Goal: Task Accomplishment & Management: Use online tool/utility

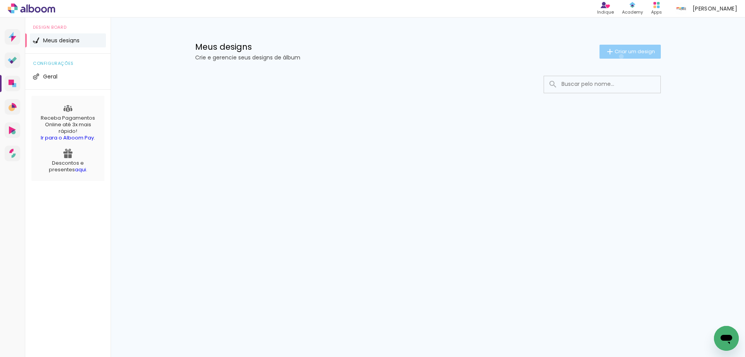
click at [620, 56] on paper-button "Criar um design" at bounding box center [630, 52] width 61 height 14
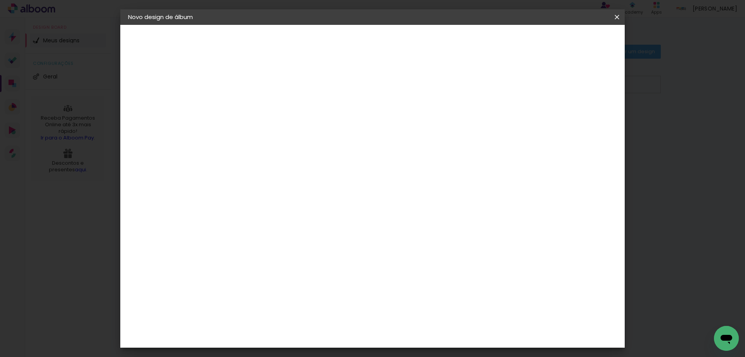
click at [255, 104] on input at bounding box center [255, 104] width 0 height 12
type input "5 anos de Gabriel José"
type paper-input "5 anos de Gabriel José"
click at [0, 0] on slot "Avançar" at bounding box center [0, 0] width 0 height 0
click at [380, 119] on paper-item "Tamanho Livre" at bounding box center [344, 117] width 69 height 17
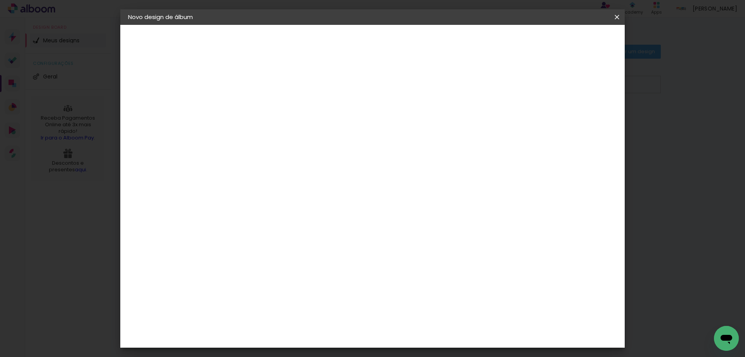
click at [0, 0] on slot "Avançar" at bounding box center [0, 0] width 0 height 0
click at [241, 221] on div "cm" at bounding box center [245, 221] width 9 height 12
type input "3"
type input "25,4"
type paper-input "25,4"
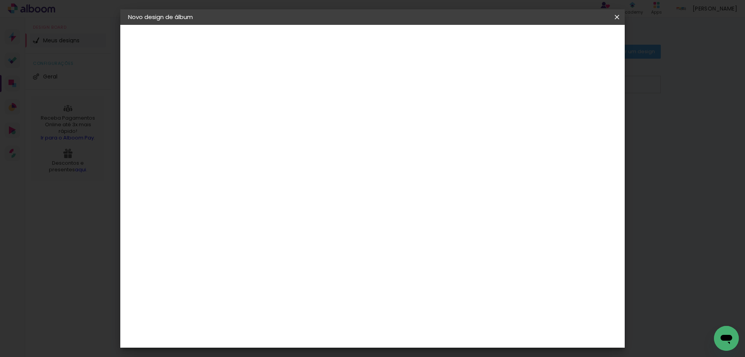
click at [420, 302] on input "60" at bounding box center [416, 301] width 20 height 12
type input "0"
type input "40,6"
type paper-input "40,6"
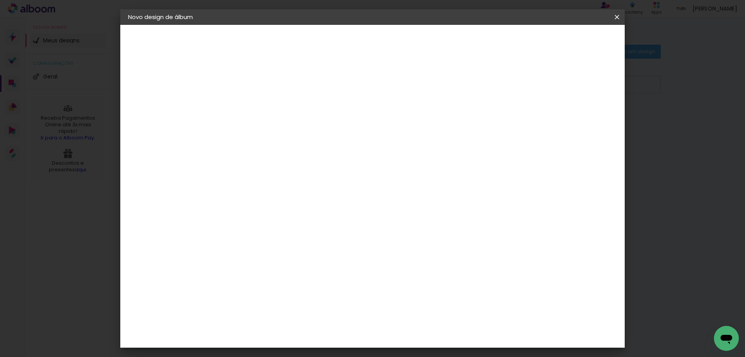
click at [569, 42] on span "Iniciar design" at bounding box center [550, 40] width 35 height 5
click at [0, 0] on iron-icon at bounding box center [0, 0] width 0 height 0
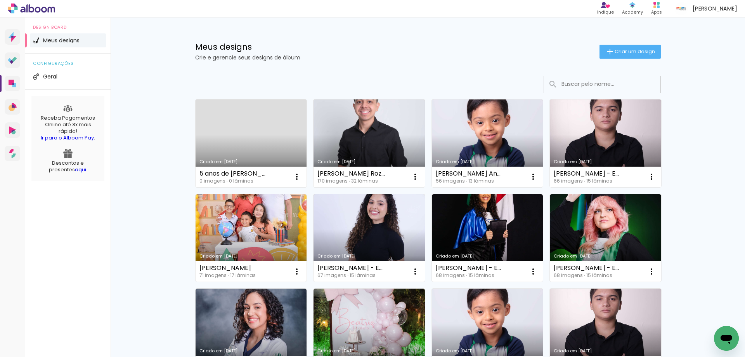
click at [217, 140] on link "Criado em 18/08/25" at bounding box center [251, 143] width 111 height 88
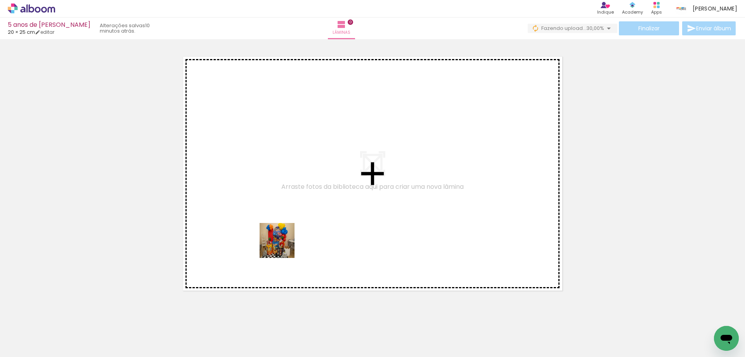
drag, startPoint x: 283, startPoint y: 246, endPoint x: 83, endPoint y: 335, distance: 219.3
click at [299, 238] on quentale-workspace at bounding box center [372, 178] width 745 height 357
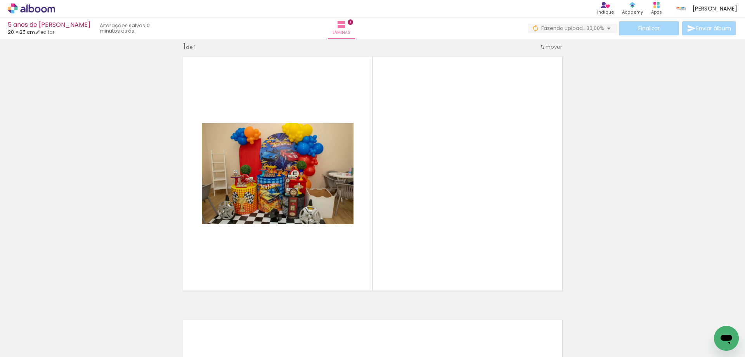
scroll to position [10, 0]
click at [85, 336] on div at bounding box center [78, 331] width 38 height 26
click at [26, 331] on input "Todas as fotos" at bounding box center [21, 333] width 29 height 7
click at [0, 0] on slot "Não utilizadas" at bounding box center [0, 0] width 0 height 0
type input "Não utilizadas"
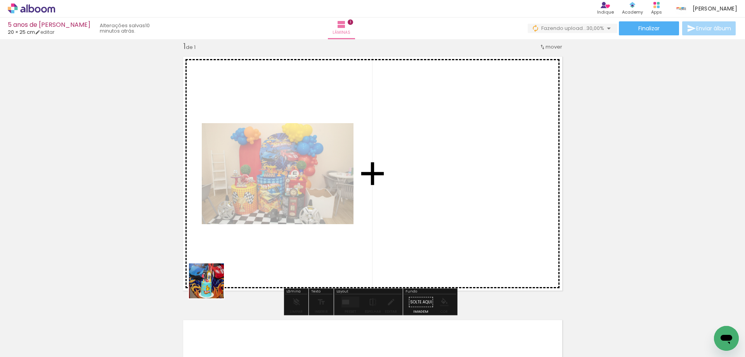
drag, startPoint x: 72, startPoint y: 335, endPoint x: 212, endPoint y: 286, distance: 148.1
click at [212, 286] on quentale-workspace at bounding box center [372, 178] width 745 height 357
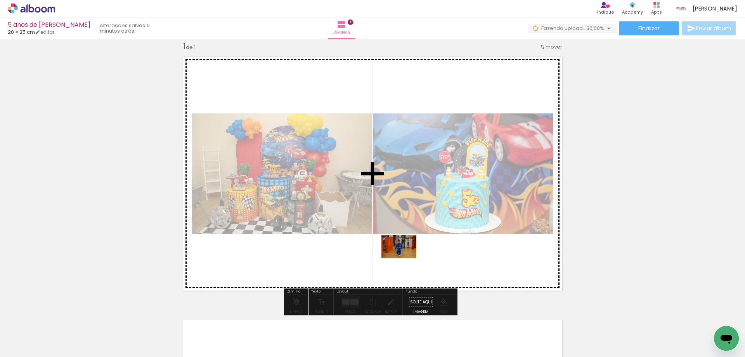
drag, startPoint x: 78, startPoint y: 336, endPoint x: 82, endPoint y: 328, distance: 8.9
click at [437, 258] on quentale-workspace at bounding box center [372, 178] width 745 height 357
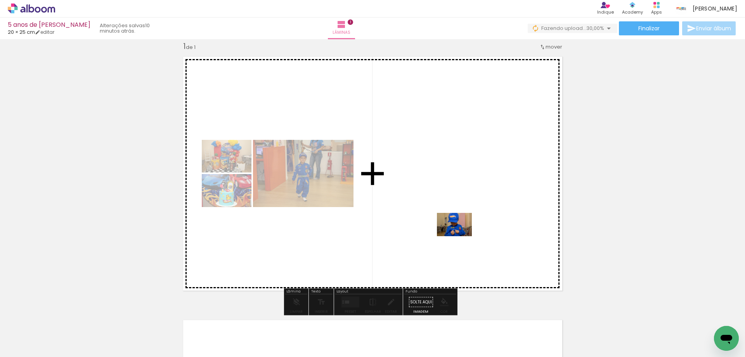
drag, startPoint x: 79, startPoint y: 335, endPoint x: 460, endPoint y: 236, distance: 393.8
click at [460, 236] on quentale-workspace at bounding box center [372, 178] width 745 height 357
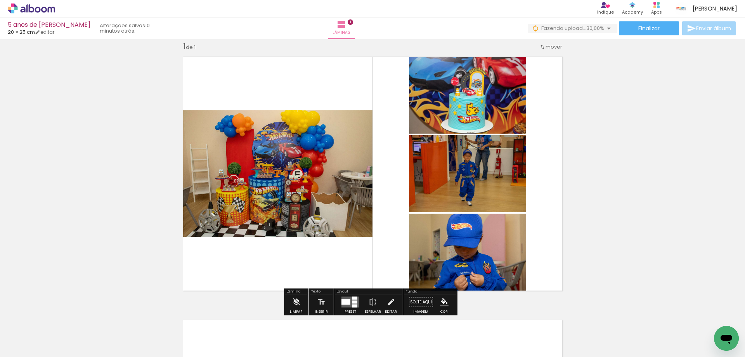
click at [350, 303] on quentale-layouter at bounding box center [351, 302] width 18 height 11
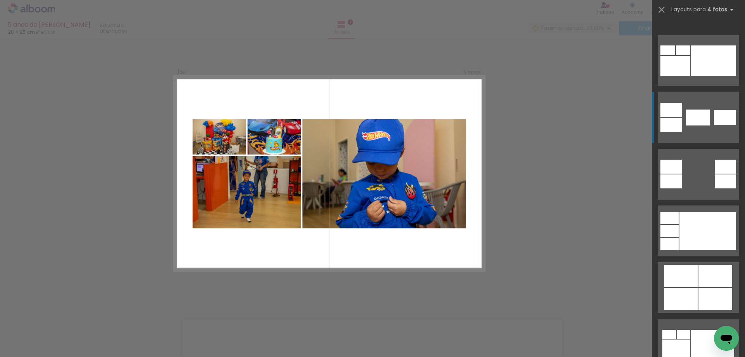
scroll to position [505, 0]
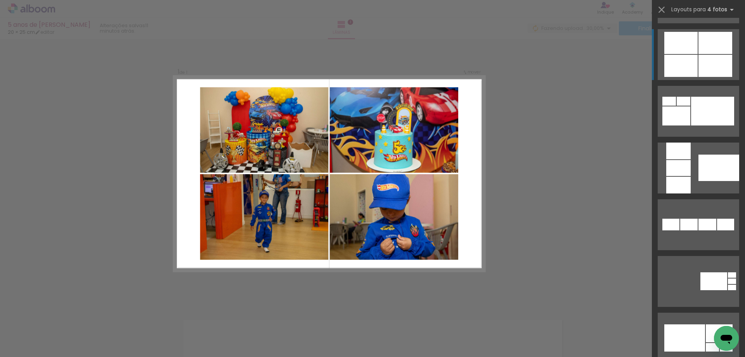
click at [728, 284] on div at bounding box center [732, 286] width 8 height 5
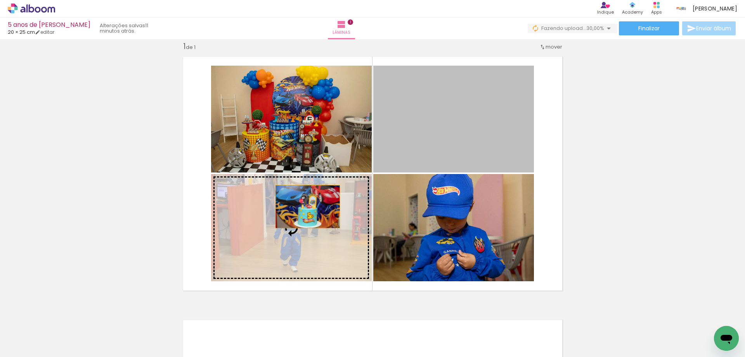
drag, startPoint x: 471, startPoint y: 118, endPoint x: 299, endPoint y: 210, distance: 195.4
click at [0, 0] on slot at bounding box center [0, 0] width 0 height 0
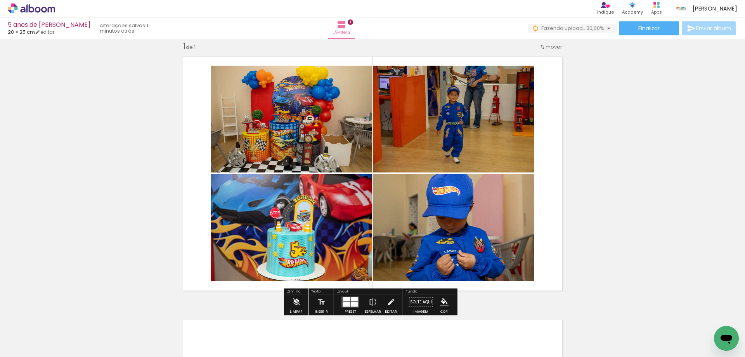
click at [669, 167] on div "Inserir lâmina 1 de 1" at bounding box center [372, 295] width 745 height 527
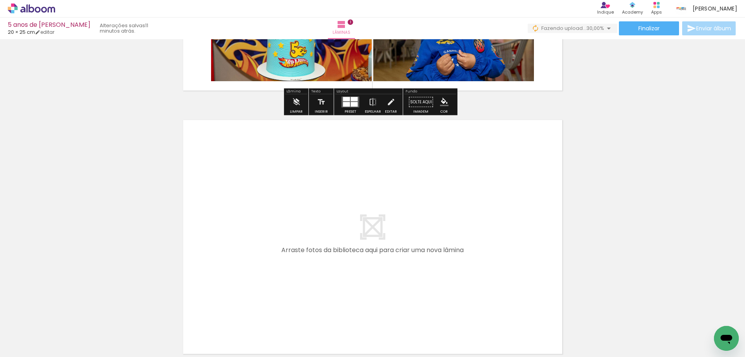
scroll to position [243, 0]
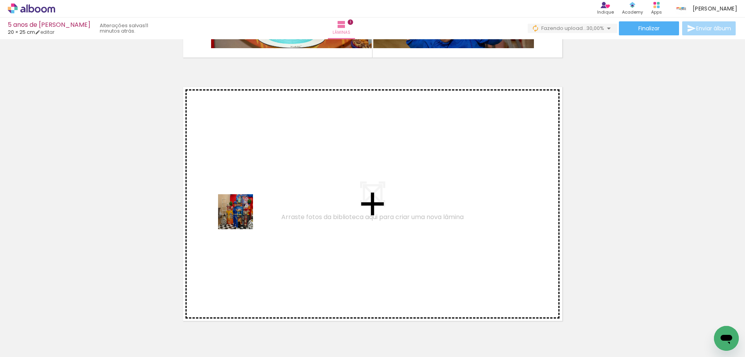
drag, startPoint x: 70, startPoint y: 335, endPoint x: 135, endPoint y: 317, distance: 66.6
click at [260, 210] on quentale-workspace at bounding box center [372, 178] width 745 height 357
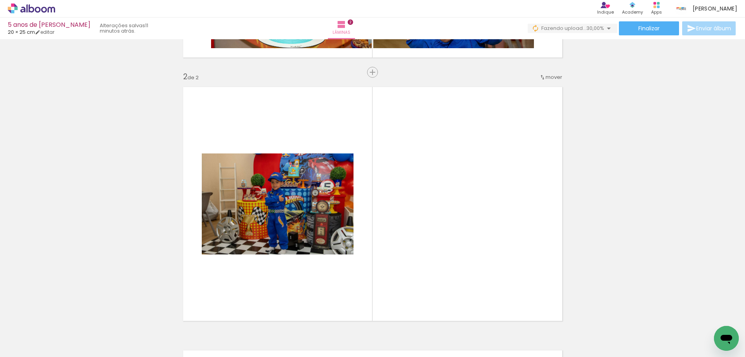
scroll to position [273, 0]
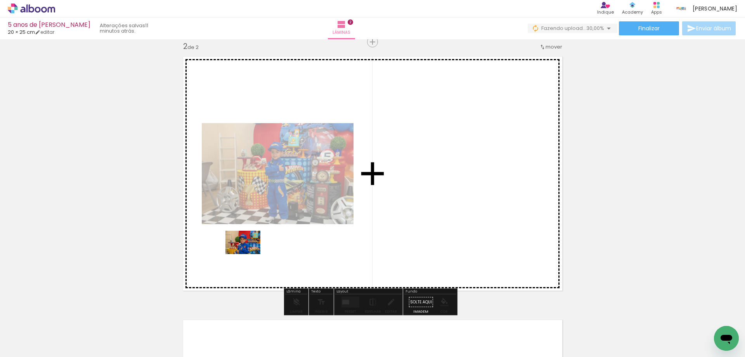
drag, startPoint x: 81, startPoint y: 337, endPoint x: 249, endPoint y: 254, distance: 187.4
click at [249, 254] on quentale-workspace at bounding box center [372, 178] width 745 height 357
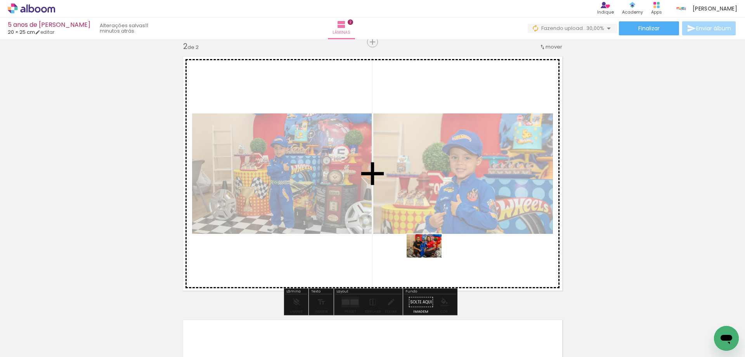
drag, startPoint x: 87, startPoint y: 342, endPoint x: 435, endPoint y: 257, distance: 358.1
click at [435, 257] on quentale-workspace at bounding box center [372, 178] width 745 height 357
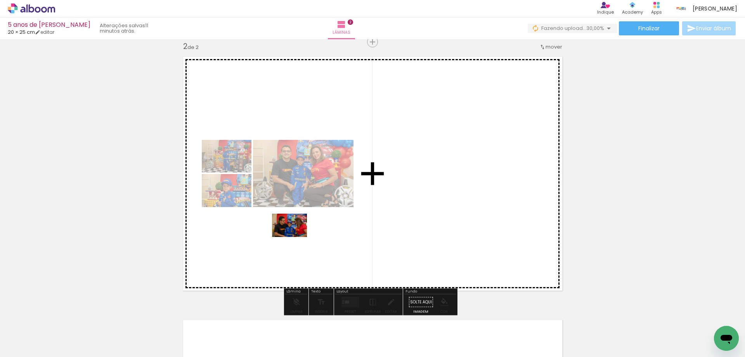
drag, startPoint x: 74, startPoint y: 335, endPoint x: 295, endPoint y: 237, distance: 242.2
click at [295, 237] on quentale-workspace at bounding box center [372, 178] width 745 height 357
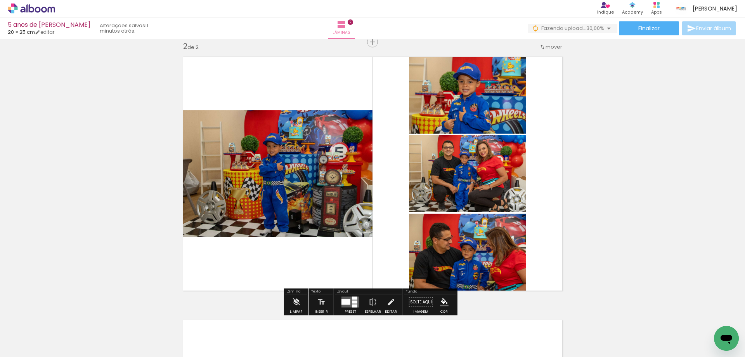
click at [349, 299] on quentale-layouter at bounding box center [351, 302] width 18 height 11
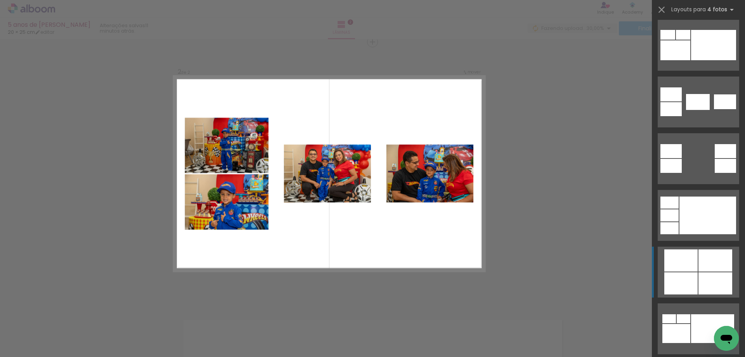
scroll to position [388, 0]
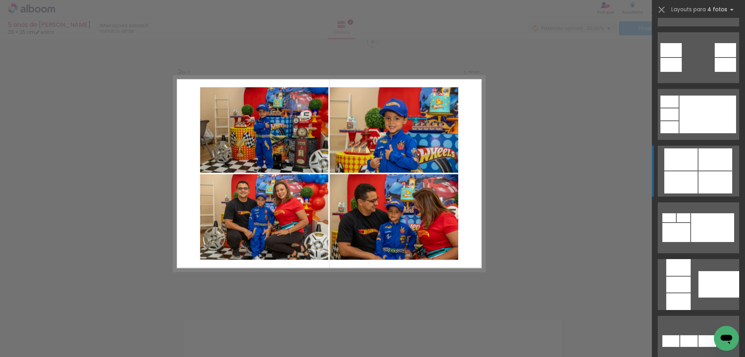
click at [679, 108] on div at bounding box center [670, 101] width 18 height 12
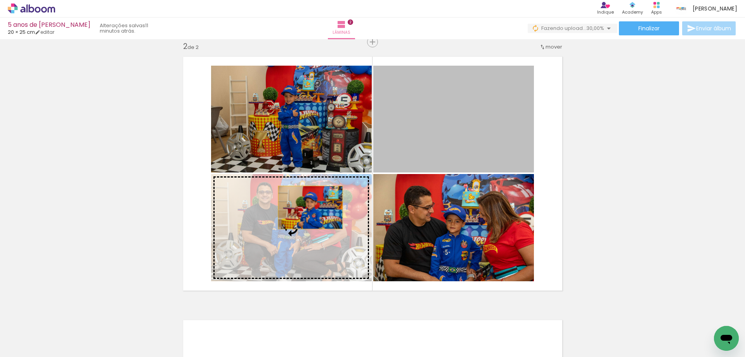
drag, startPoint x: 456, startPoint y: 144, endPoint x: 289, endPoint y: 217, distance: 182.5
click at [0, 0] on slot at bounding box center [0, 0] width 0 height 0
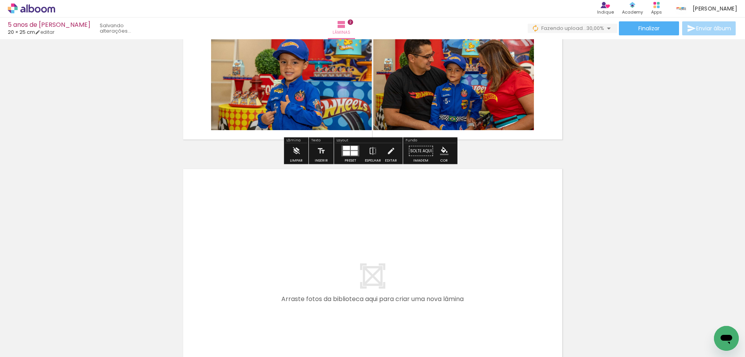
scroll to position [467, 0]
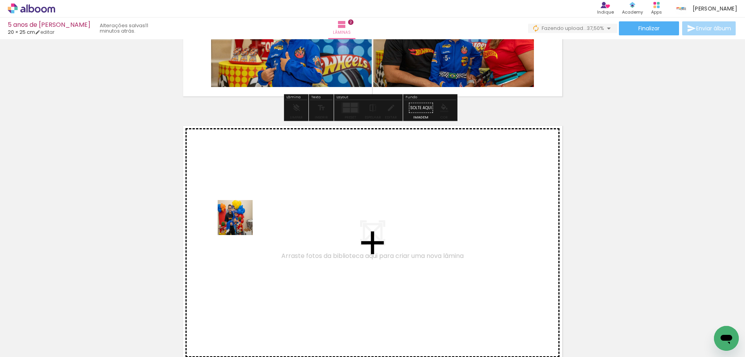
drag, startPoint x: 67, startPoint y: 333, endPoint x: 139, endPoint y: 316, distance: 74.2
click at [244, 223] on quentale-workspace at bounding box center [372, 178] width 745 height 357
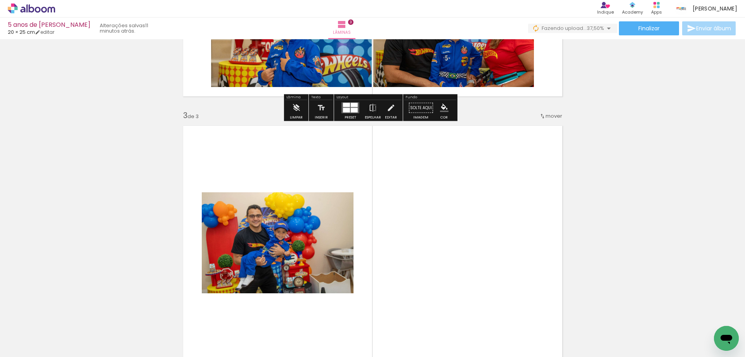
scroll to position [536, 0]
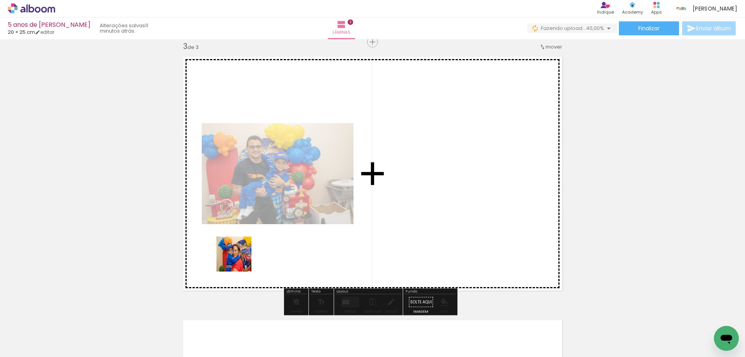
drag, startPoint x: 220, startPoint y: 265, endPoint x: 99, endPoint y: 333, distance: 139.0
click at [241, 259] on quentale-workspace at bounding box center [372, 178] width 745 height 357
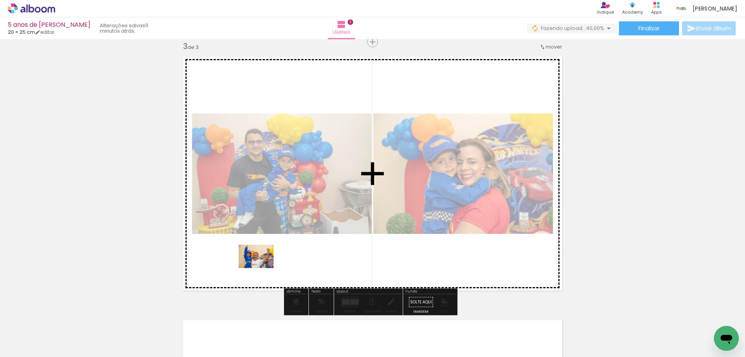
drag, startPoint x: 97, startPoint y: 326, endPoint x: 263, endPoint y: 268, distance: 176.5
click at [263, 268] on quentale-workspace at bounding box center [372, 178] width 745 height 357
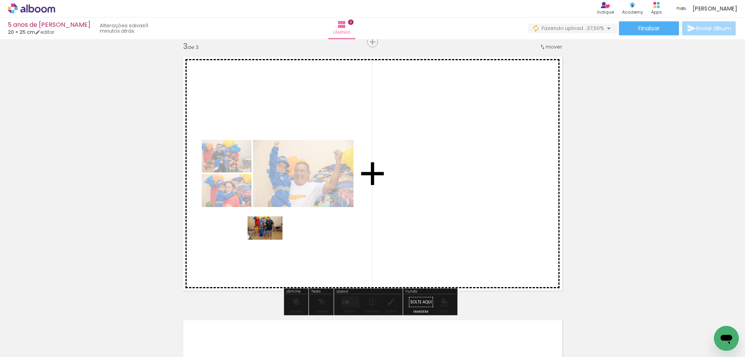
drag, startPoint x: 86, startPoint y: 338, endPoint x: 271, endPoint y: 239, distance: 209.2
click at [271, 239] on quentale-workspace at bounding box center [372, 178] width 745 height 357
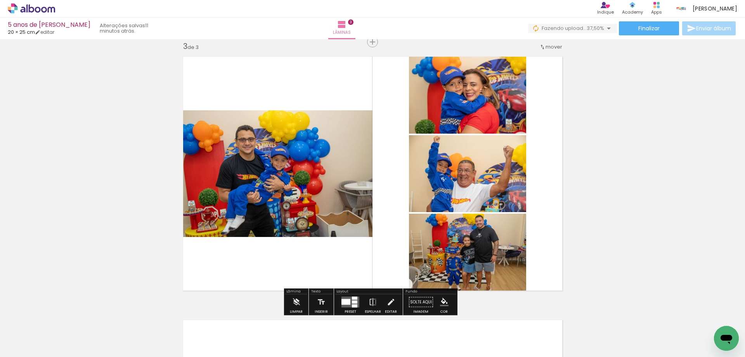
click at [340, 295] on div at bounding box center [350, 302] width 21 height 16
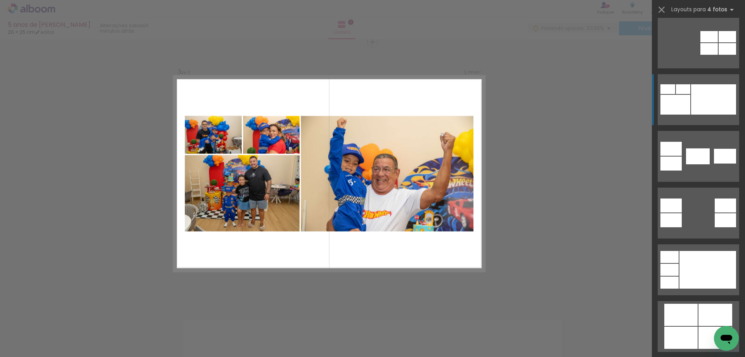
scroll to position [427, 0]
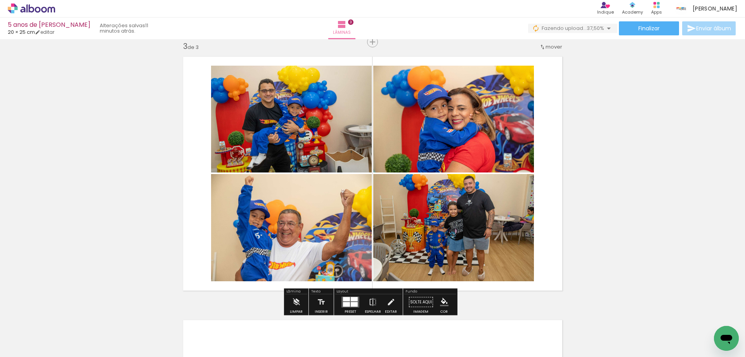
click at [680, 119] on div "Inserir lâmina 1 de 3 Inserir lâmina 2 de 3 Inserir lâmina 3 de 3" at bounding box center [372, 32] width 745 height 1053
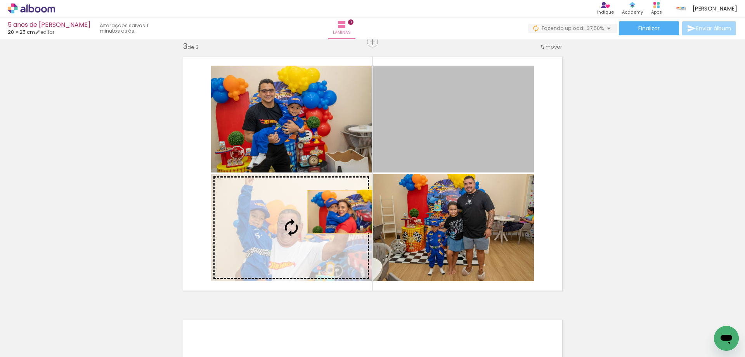
drag, startPoint x: 460, startPoint y: 140, endPoint x: 337, endPoint y: 212, distance: 142.8
click at [0, 0] on slot at bounding box center [0, 0] width 0 height 0
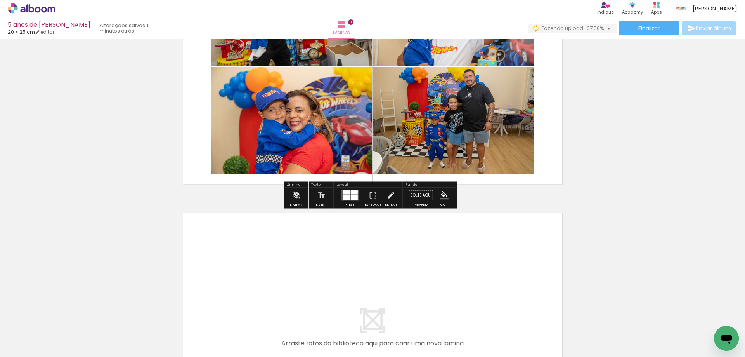
scroll to position [653, 0]
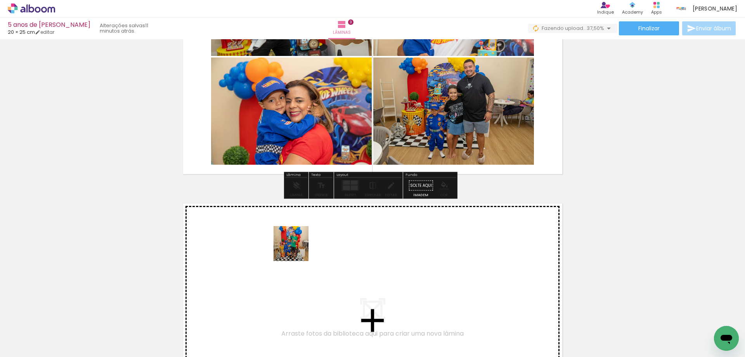
drag, startPoint x: 84, startPoint y: 334, endPoint x: 297, endPoint y: 249, distance: 229.4
click at [297, 249] on quentale-workspace at bounding box center [372, 178] width 745 height 357
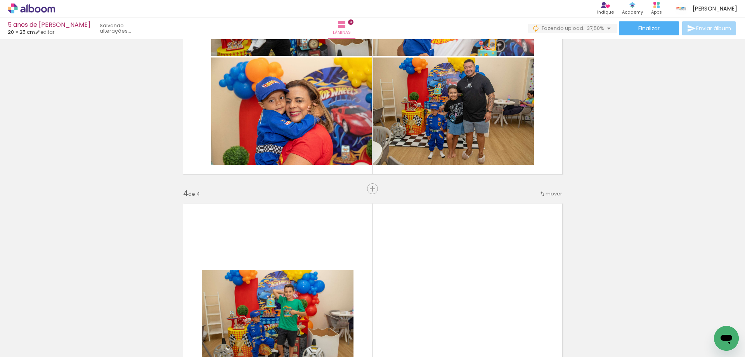
scroll to position [799, 0]
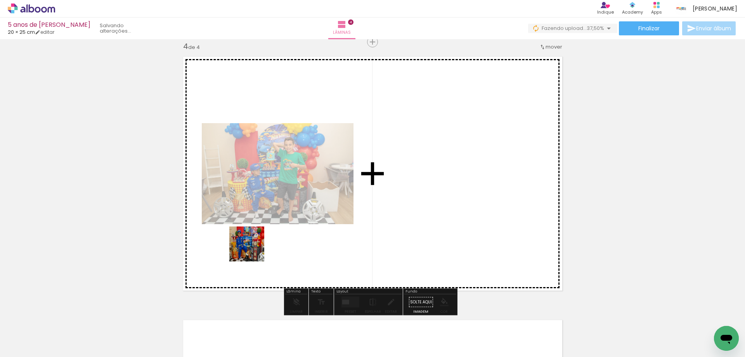
drag, startPoint x: 83, startPoint y: 334, endPoint x: 254, endPoint y: 249, distance: 191.4
click at [254, 249] on quentale-workspace at bounding box center [372, 178] width 745 height 357
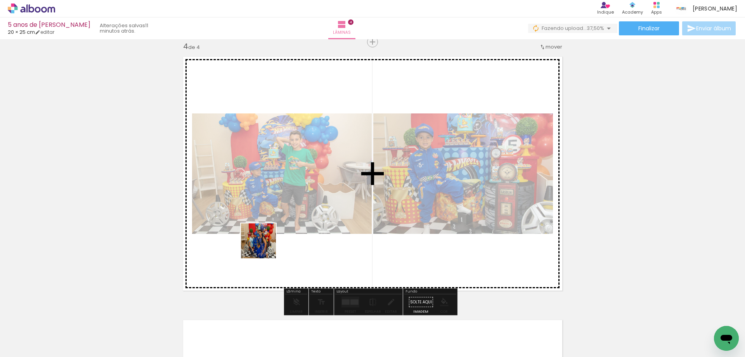
drag, startPoint x: 77, startPoint y: 336, endPoint x: 264, endPoint y: 246, distance: 208.0
click at [264, 246] on quentale-workspace at bounding box center [372, 178] width 745 height 357
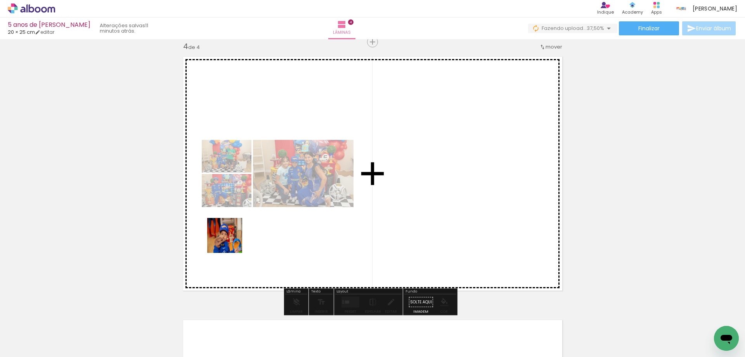
drag, startPoint x: 81, startPoint y: 325, endPoint x: 245, endPoint y: 239, distance: 185.4
click at [245, 239] on quentale-workspace at bounding box center [372, 178] width 745 height 357
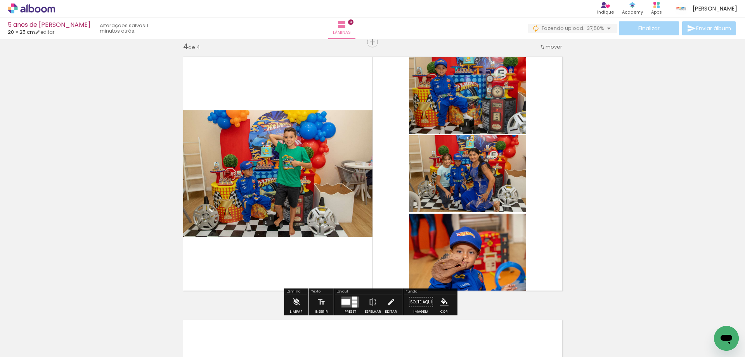
click at [348, 299] on div at bounding box center [346, 302] width 9 height 6
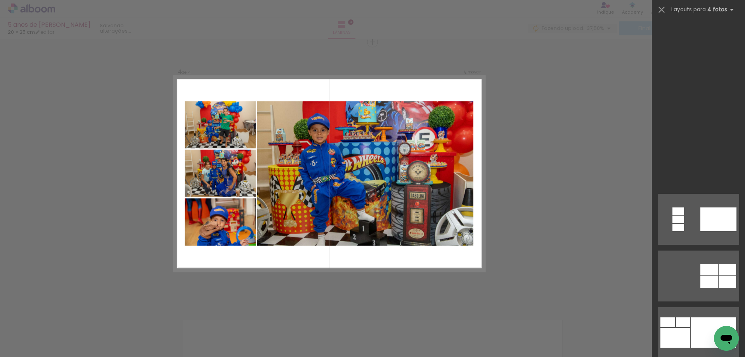
scroll to position [427, 0]
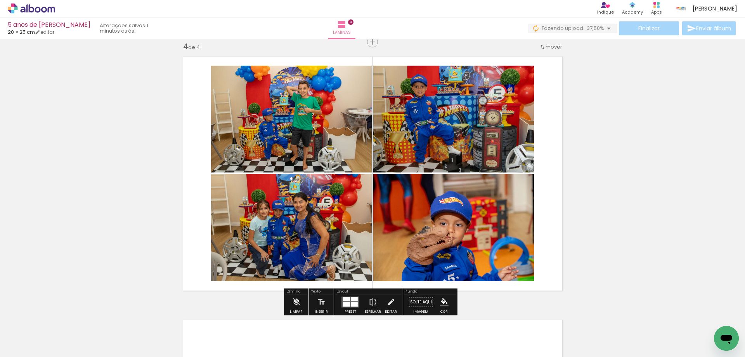
click at [370, 303] on iron-icon at bounding box center [373, 302] width 9 height 16
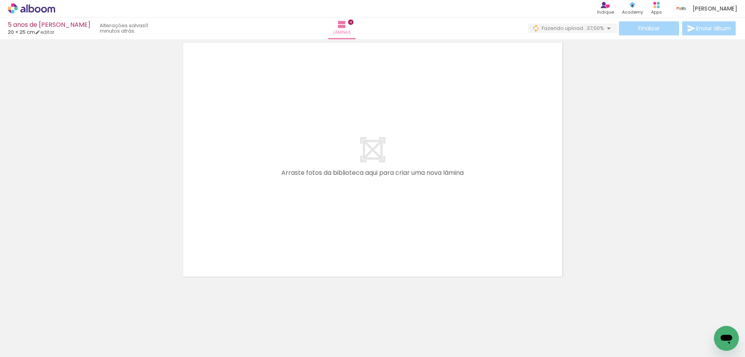
scroll to position [1077, 0]
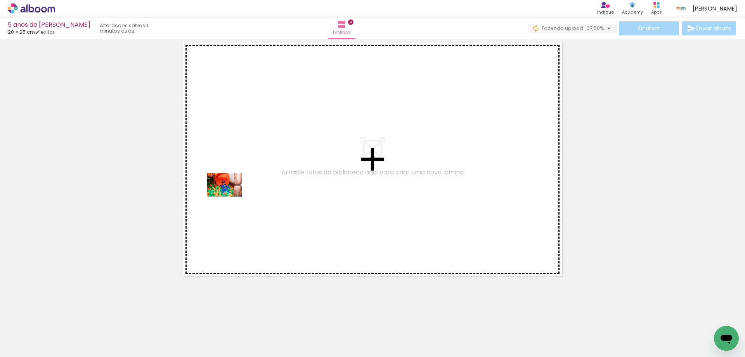
drag, startPoint x: 87, startPoint y: 335, endPoint x: 234, endPoint y: 194, distance: 203.7
click at [234, 194] on quentale-workspace at bounding box center [372, 178] width 745 height 357
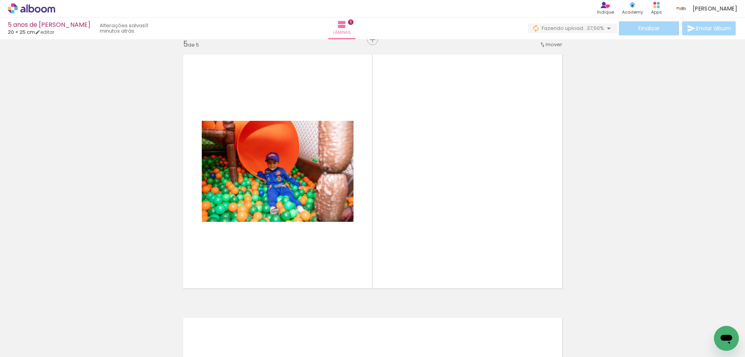
scroll to position [1063, 0]
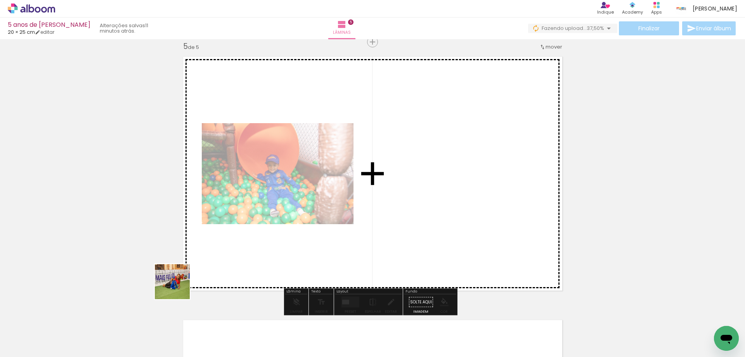
drag, startPoint x: 145, startPoint y: 302, endPoint x: 144, endPoint y: 321, distance: 19.0
click at [213, 276] on quentale-workspace at bounding box center [372, 178] width 745 height 357
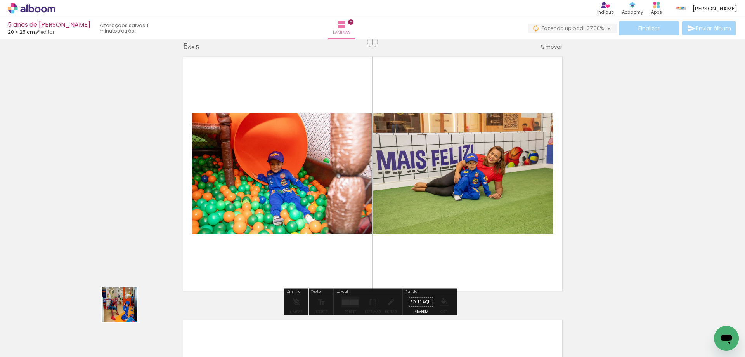
drag, startPoint x: 81, startPoint y: 331, endPoint x: 104, endPoint y: 329, distance: 23.8
click at [265, 253] on quentale-workspace at bounding box center [372, 178] width 745 height 357
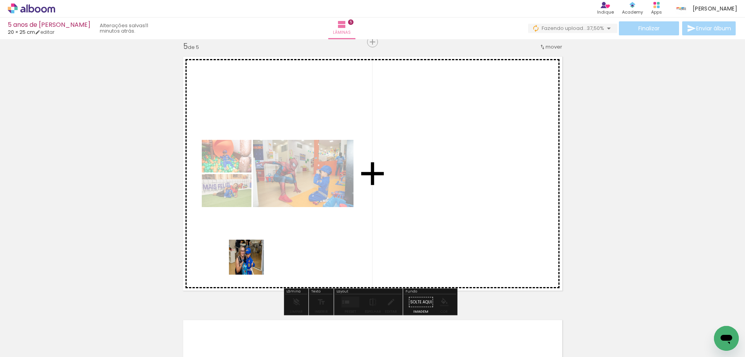
drag, startPoint x: 86, startPoint y: 335, endPoint x: 253, endPoint y: 263, distance: 182.0
click at [253, 263] on quentale-workspace at bounding box center [372, 178] width 745 height 357
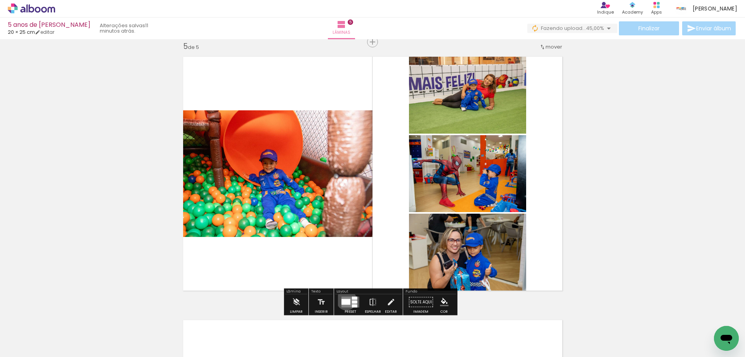
click at [345, 300] on div at bounding box center [346, 302] width 9 height 6
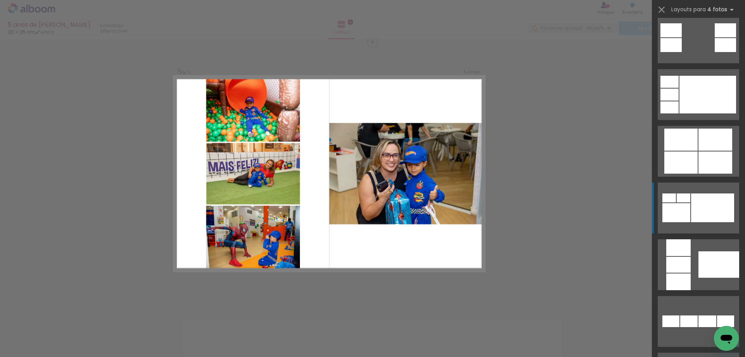
scroll to position [427, 0]
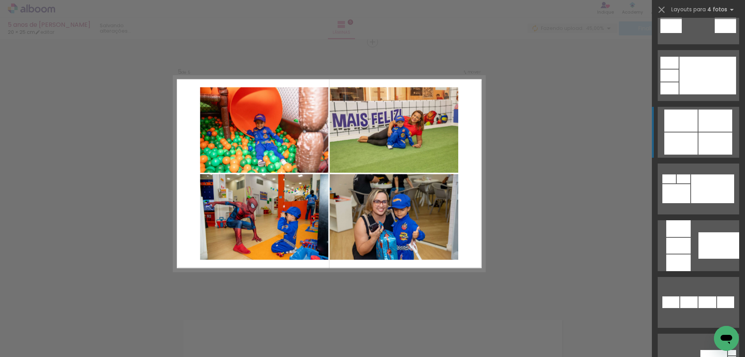
click at [704, 120] on div at bounding box center [716, 120] width 34 height 22
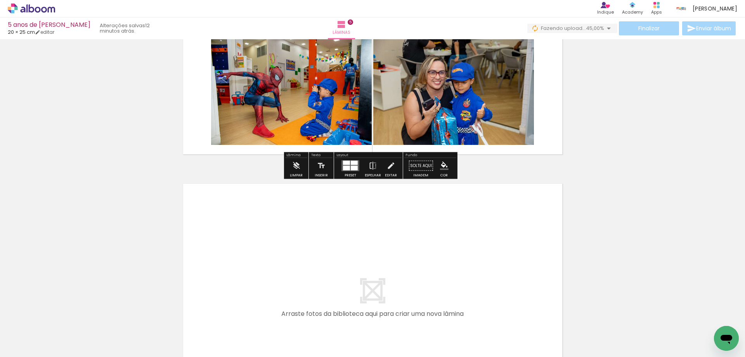
scroll to position [1257, 0]
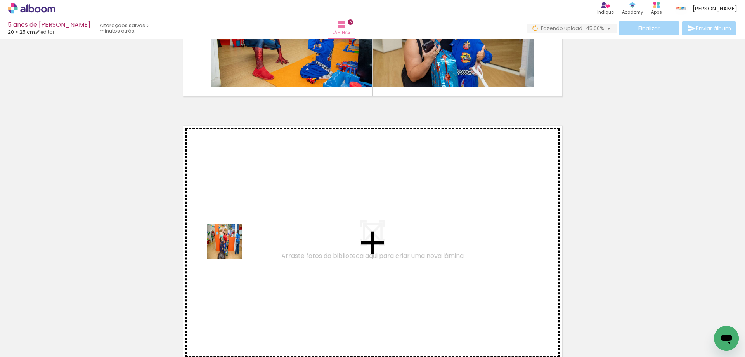
drag, startPoint x: 82, startPoint y: 336, endPoint x: 231, endPoint y: 246, distance: 173.6
click at [231, 246] on quentale-workspace at bounding box center [372, 178] width 745 height 357
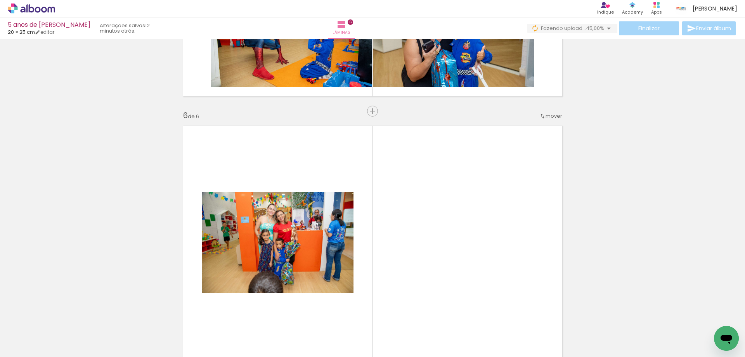
scroll to position [1326, 0]
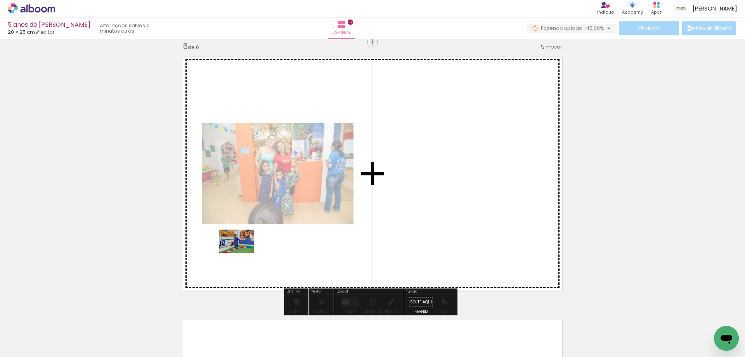
drag, startPoint x: 80, startPoint y: 335, endPoint x: 93, endPoint y: 345, distance: 16.7
click at [243, 253] on quentale-workspace at bounding box center [372, 178] width 745 height 357
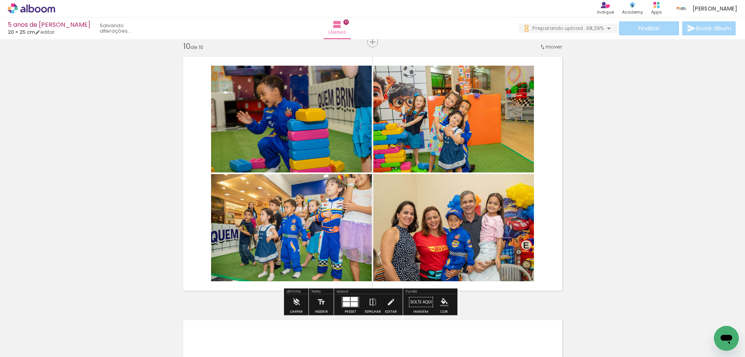
scroll to position [0, 1103]
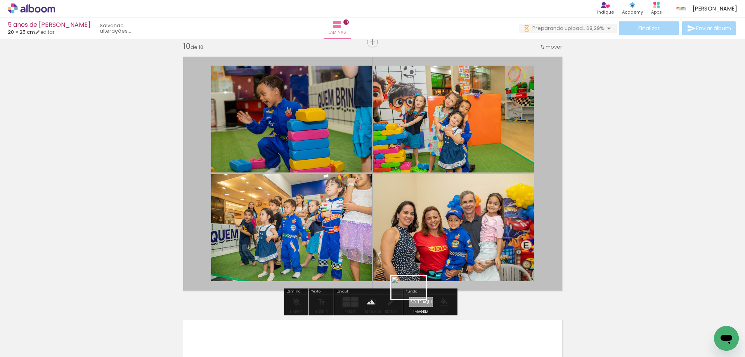
drag, startPoint x: 708, startPoint y: 333, endPoint x: 414, endPoint y: 299, distance: 295.7
click at [414, 299] on quentale-workspace at bounding box center [372, 178] width 745 height 357
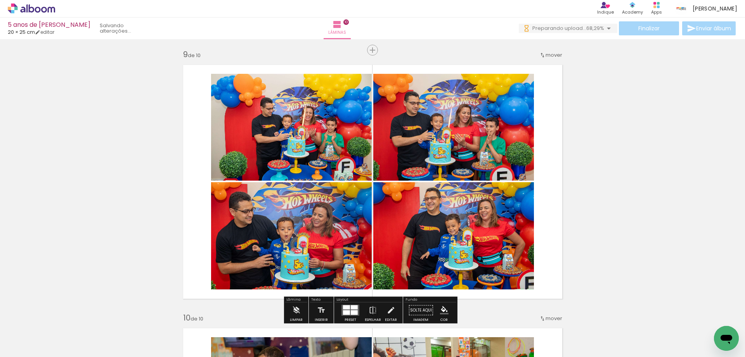
scroll to position [2107, 0]
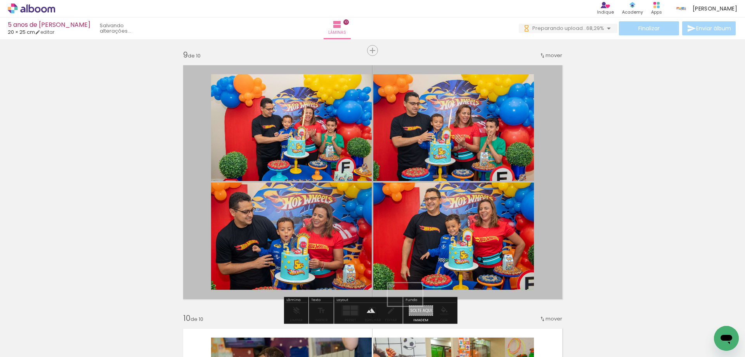
drag, startPoint x: 716, startPoint y: 326, endPoint x: 411, endPoint y: 305, distance: 306.1
click at [411, 305] on quentale-workspace at bounding box center [372, 178] width 745 height 357
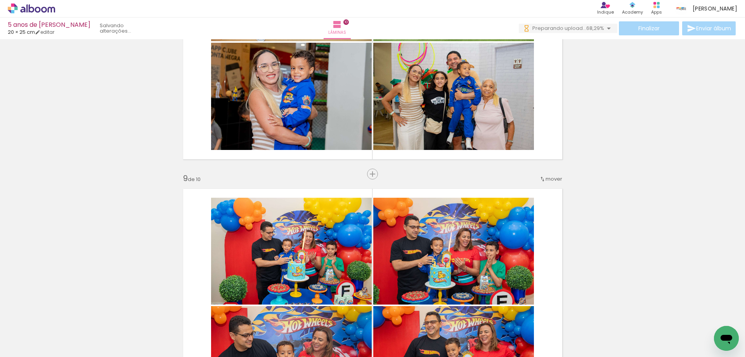
scroll to position [1951, 0]
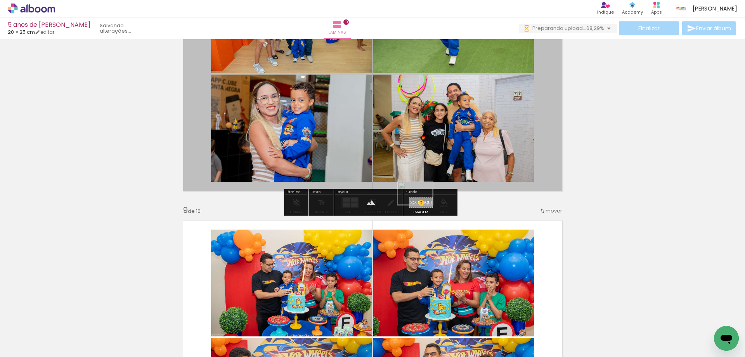
drag, startPoint x: 725, startPoint y: 321, endPoint x: 420, endPoint y: 204, distance: 327.0
click at [420, 204] on quentale-workspace at bounding box center [372, 178] width 745 height 357
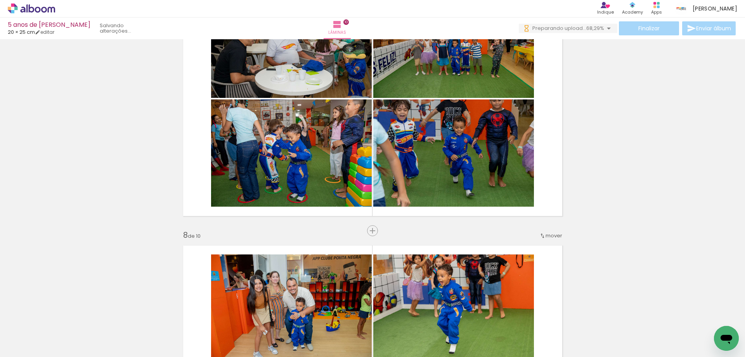
scroll to position [1641, 0]
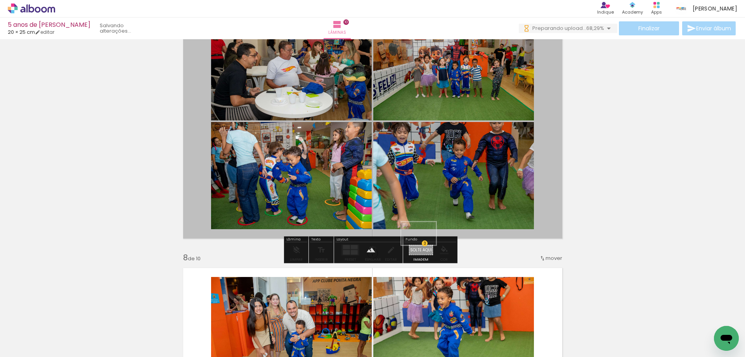
drag, startPoint x: 707, startPoint y: 330, endPoint x: 425, endPoint y: 245, distance: 294.8
click at [425, 245] on quentale-workspace at bounding box center [372, 178] width 745 height 357
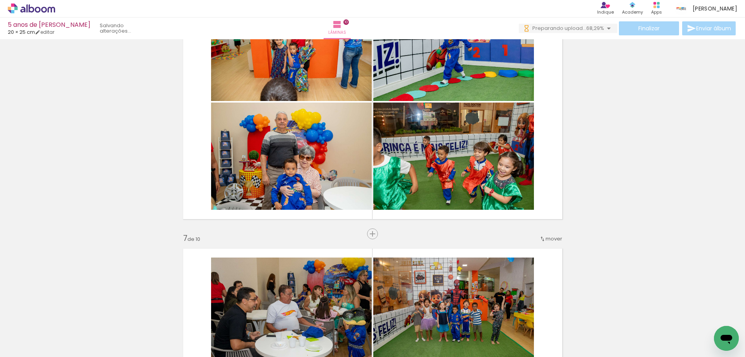
scroll to position [1369, 0]
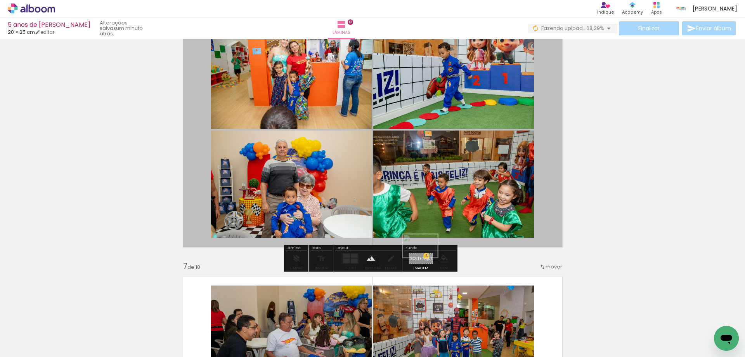
drag, startPoint x: 704, startPoint y: 325, endPoint x: 426, endPoint y: 257, distance: 286.1
click at [426, 257] on quentale-workspace at bounding box center [372, 178] width 745 height 357
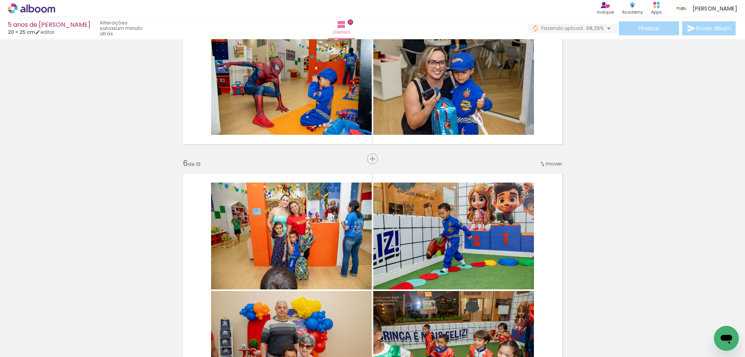
scroll to position [1136, 0]
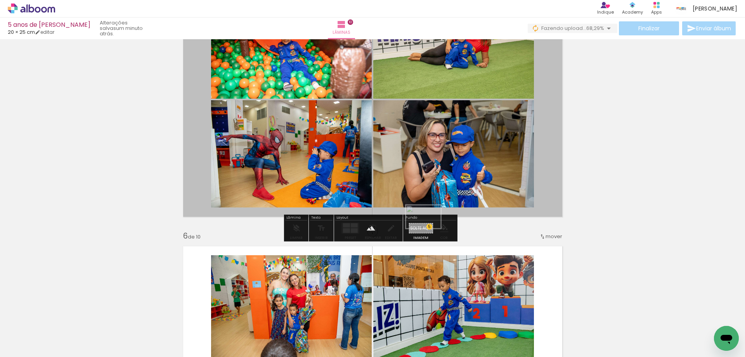
drag, startPoint x: 712, startPoint y: 318, endPoint x: 429, endPoint y: 228, distance: 296.8
click at [429, 228] on quentale-workspace at bounding box center [372, 178] width 745 height 357
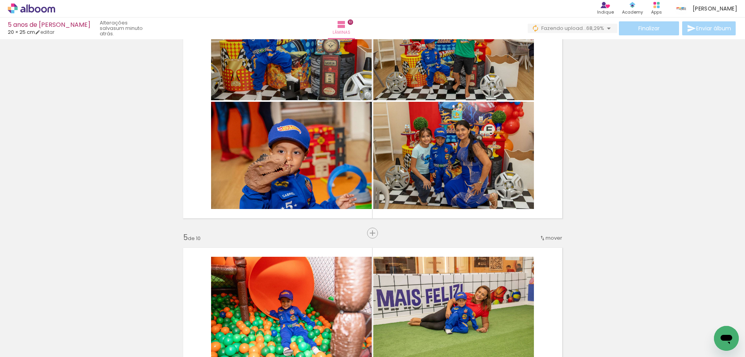
scroll to position [826, 0]
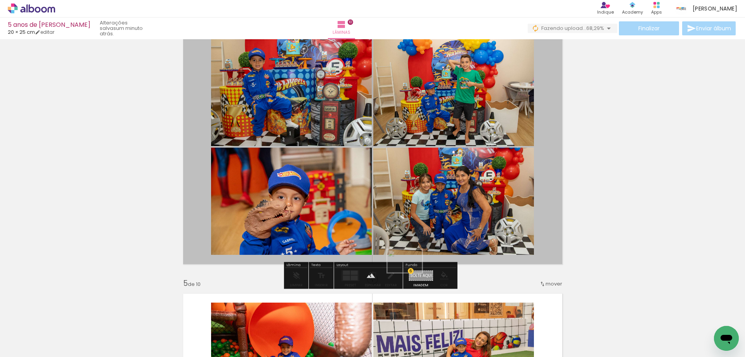
drag, startPoint x: 729, startPoint y: 325, endPoint x: 411, endPoint y: 272, distance: 322.9
click at [411, 272] on quentale-workspace at bounding box center [372, 178] width 745 height 357
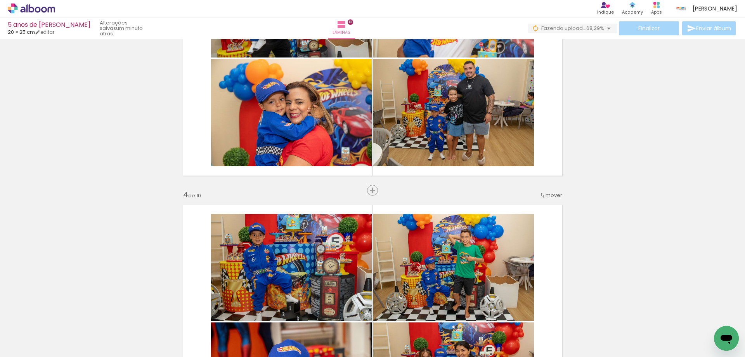
scroll to position [554, 0]
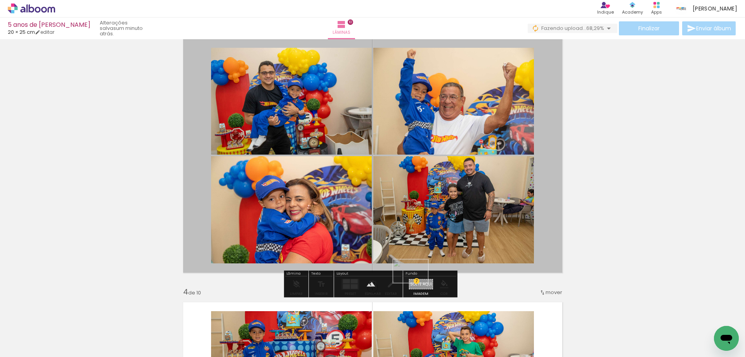
drag, startPoint x: 716, startPoint y: 326, endPoint x: 416, endPoint y: 284, distance: 303.4
click at [416, 284] on quentale-workspace at bounding box center [372, 178] width 745 height 357
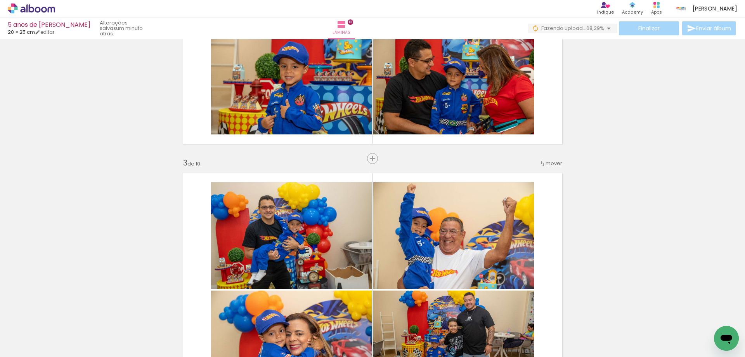
scroll to position [360, 0]
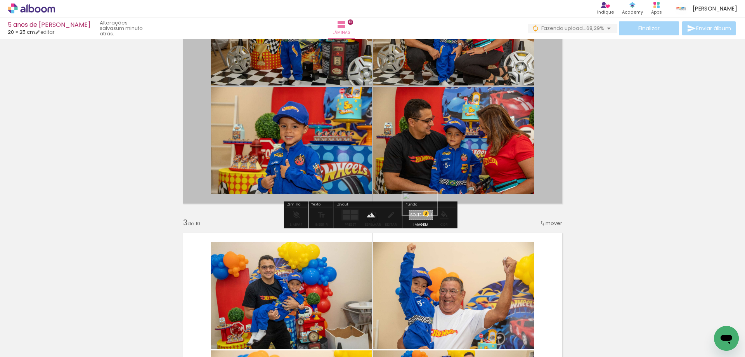
drag, startPoint x: 708, startPoint y: 322, endPoint x: 426, endPoint y: 215, distance: 301.7
click at [426, 215] on quentale-workspace at bounding box center [372, 178] width 745 height 357
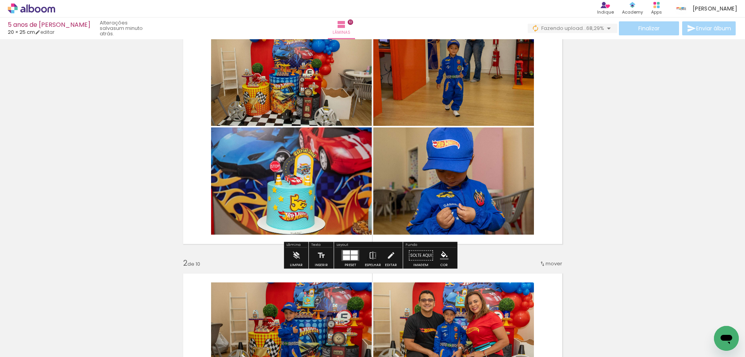
scroll to position [50, 0]
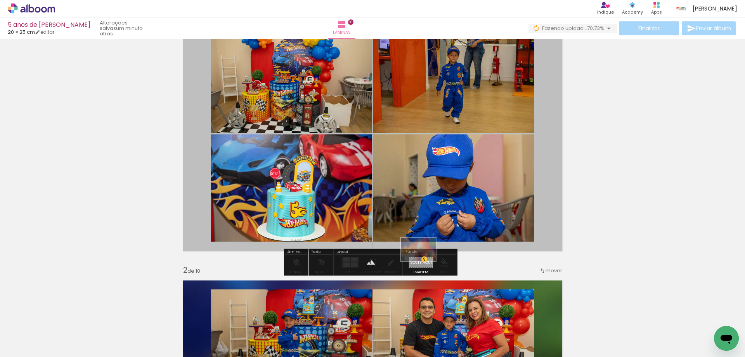
drag, startPoint x: 725, startPoint y: 325, endPoint x: 424, endPoint y: 261, distance: 308.0
click at [424, 261] on quentale-workspace at bounding box center [372, 178] width 745 height 357
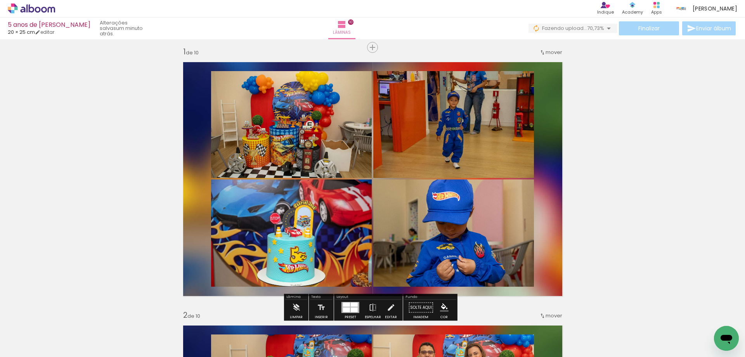
scroll to position [0, 0]
